Goal: Task Accomplishment & Management: Manage account settings

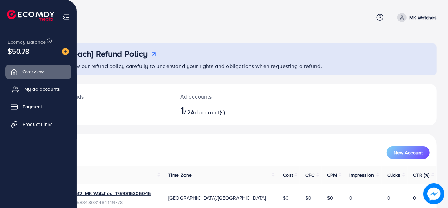
click at [48, 91] on span "My ad accounts" at bounding box center [42, 89] width 36 height 7
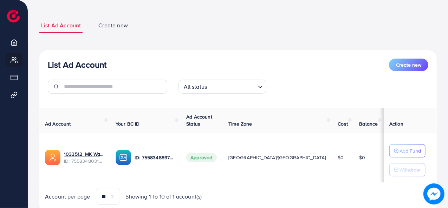
scroll to position [35, 0]
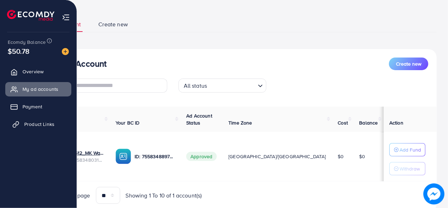
click at [39, 122] on span "Product Links" at bounding box center [39, 124] width 30 height 7
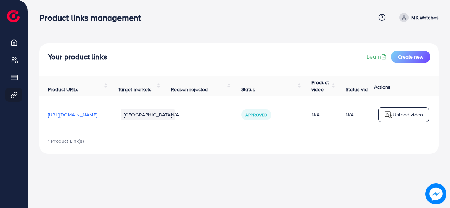
click at [97, 112] on span "[URL][DOMAIN_NAME]" at bounding box center [73, 114] width 50 height 7
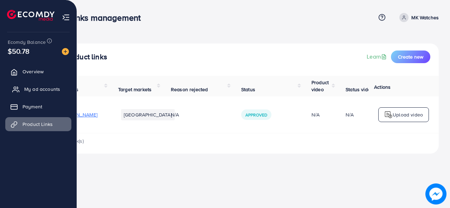
click at [33, 88] on span "My ad accounts" at bounding box center [42, 89] width 36 height 7
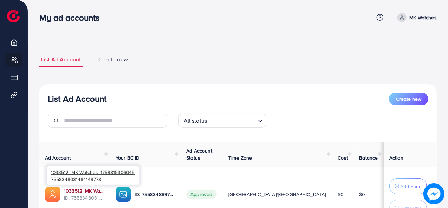
click at [102, 193] on link "1033512_MK Watches_1759815306045" at bounding box center [84, 191] width 40 height 7
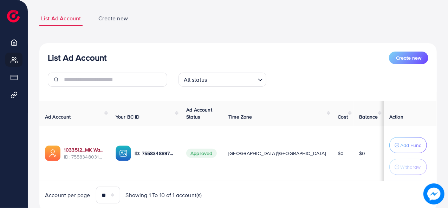
scroll to position [64, 0]
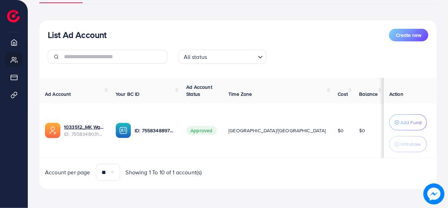
click at [162, 150] on td "ID: 7558348897052262401" at bounding box center [145, 130] width 71 height 55
